Goal: Information Seeking & Learning: Understand process/instructions

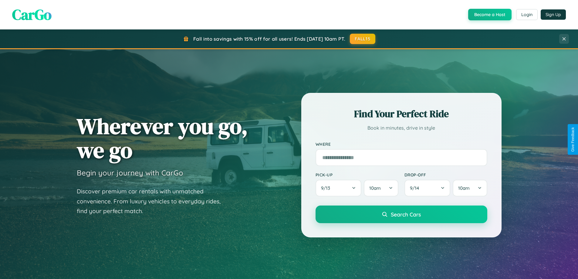
scroll to position [1167, 0]
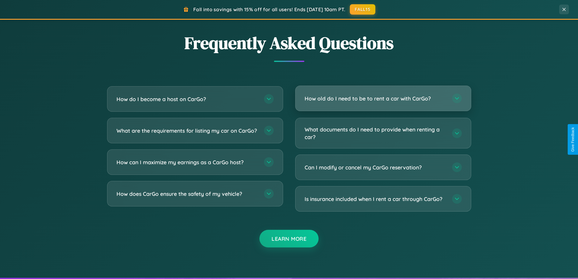
click at [383, 99] on h3 "How old do I need to be to rent a car with CarGo?" at bounding box center [374, 99] width 141 height 8
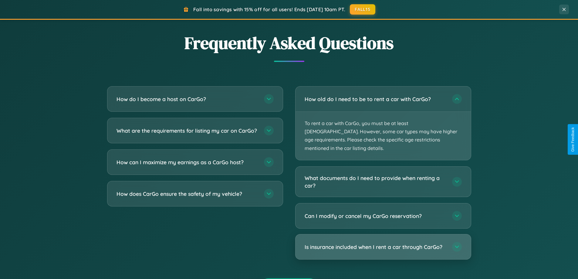
click at [383, 243] on h3 "Is insurance included when I rent a car through CarGo?" at bounding box center [374, 247] width 141 height 8
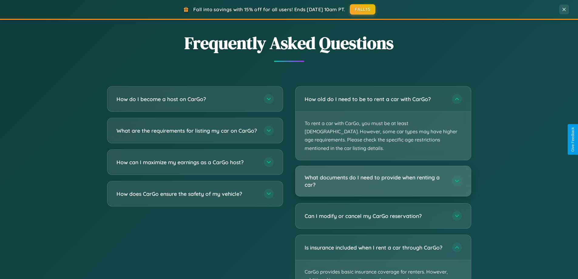
click at [383, 173] on h3 "What documents do I need to provide when renting a car?" at bounding box center [374, 180] width 141 height 15
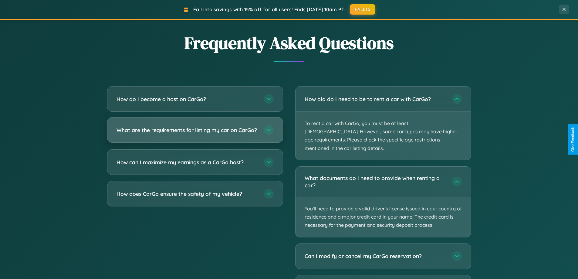
click at [195, 132] on h3 "What are the requirements for listing my car on CarGo?" at bounding box center [186, 130] width 141 height 8
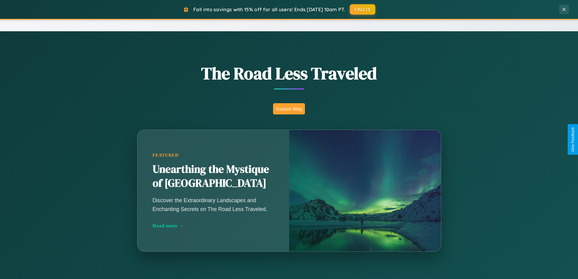
scroll to position [417, 0]
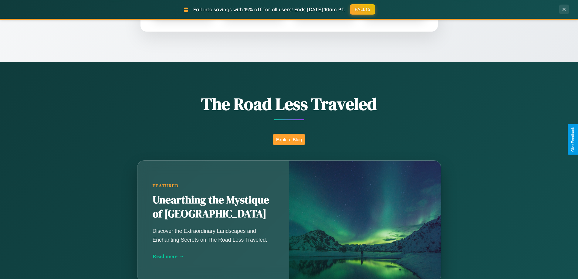
click at [289, 139] on button "Explore Blog" at bounding box center [289, 139] width 32 height 11
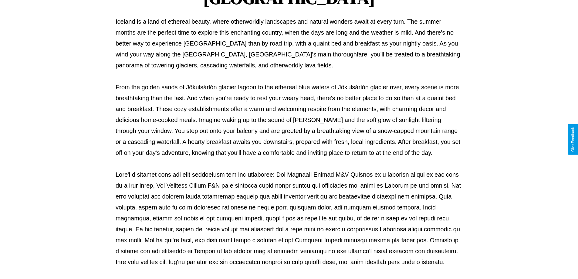
scroll to position [196, 0]
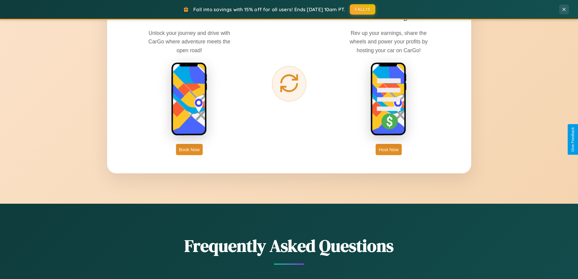
scroll to position [974, 0]
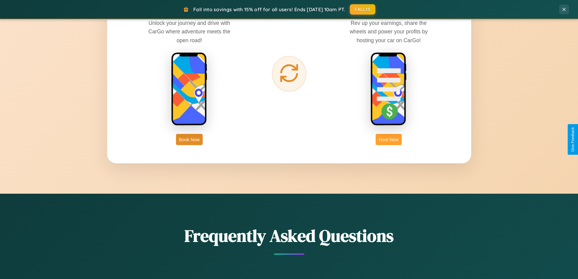
click at [388, 139] on button "Host Now" at bounding box center [388, 139] width 26 height 11
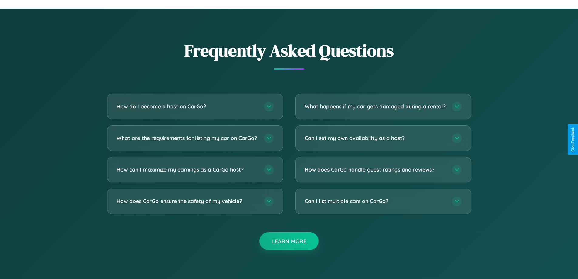
scroll to position [820, 0]
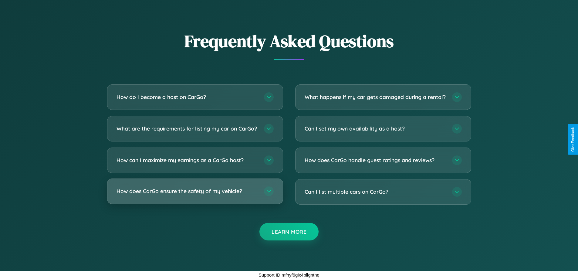
click at [195, 191] on h3 "How does CarGo ensure the safety of my vehicle?" at bounding box center [186, 191] width 141 height 8
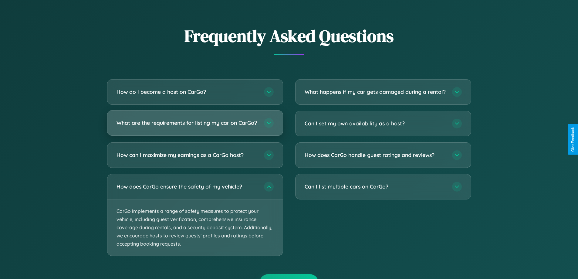
click at [195, 126] on h3 "What are the requirements for listing my car on CarGo?" at bounding box center [186, 123] width 141 height 8
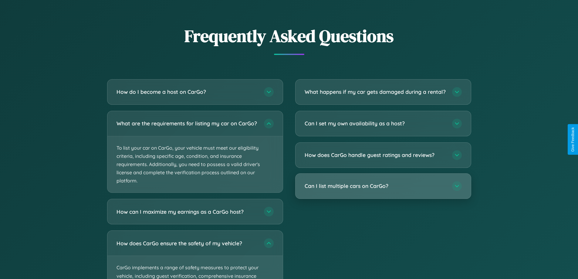
click at [383, 189] on h3 "Can I list multiple cars on CarGo?" at bounding box center [374, 186] width 141 height 8
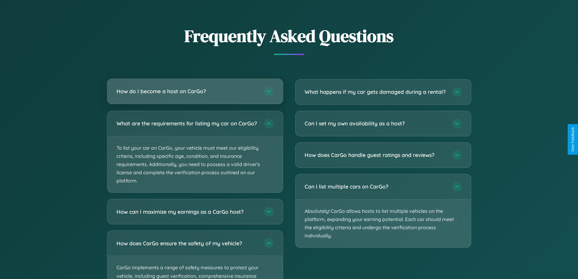
click at [195, 91] on h3 "How do I become a host on CarGo?" at bounding box center [186, 91] width 141 height 8
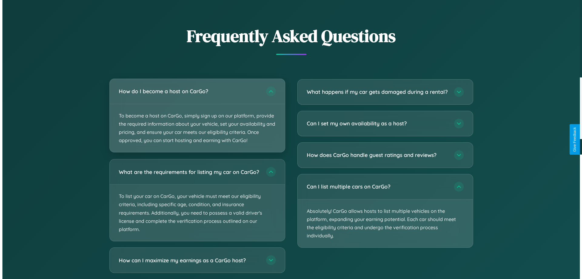
scroll to position [632, 0]
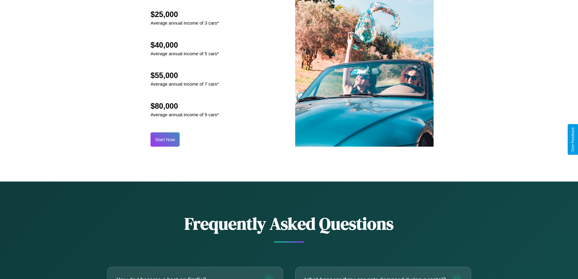
click at [165, 139] on button "Start Now" at bounding box center [164, 139] width 29 height 14
